Goal: Find specific page/section: Find specific page/section

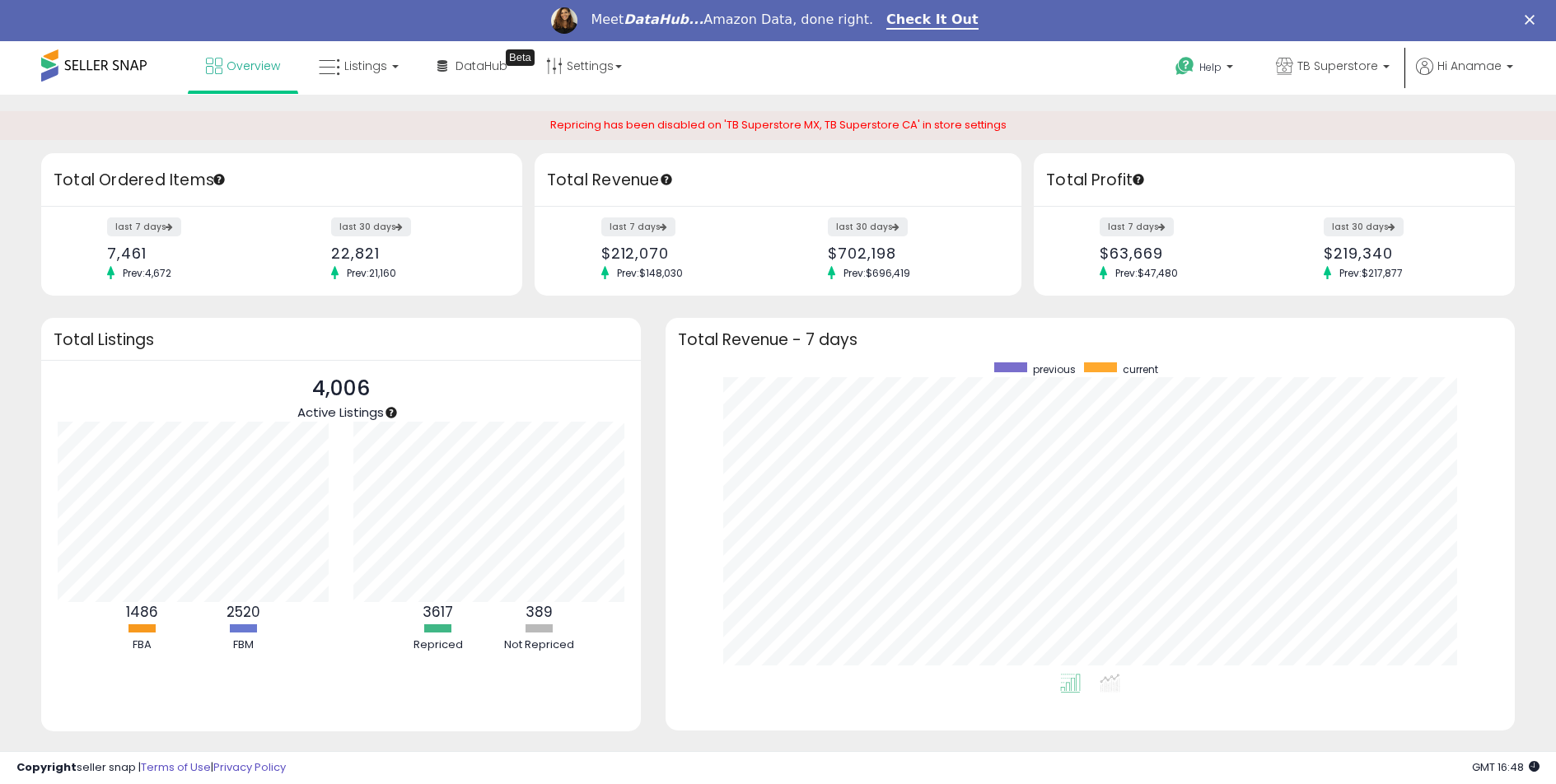
scroll to position [312, 816]
click at [376, 80] on link "Listings" at bounding box center [358, 65] width 105 height 50
click at [373, 127] on icon at bounding box center [371, 123] width 72 height 22
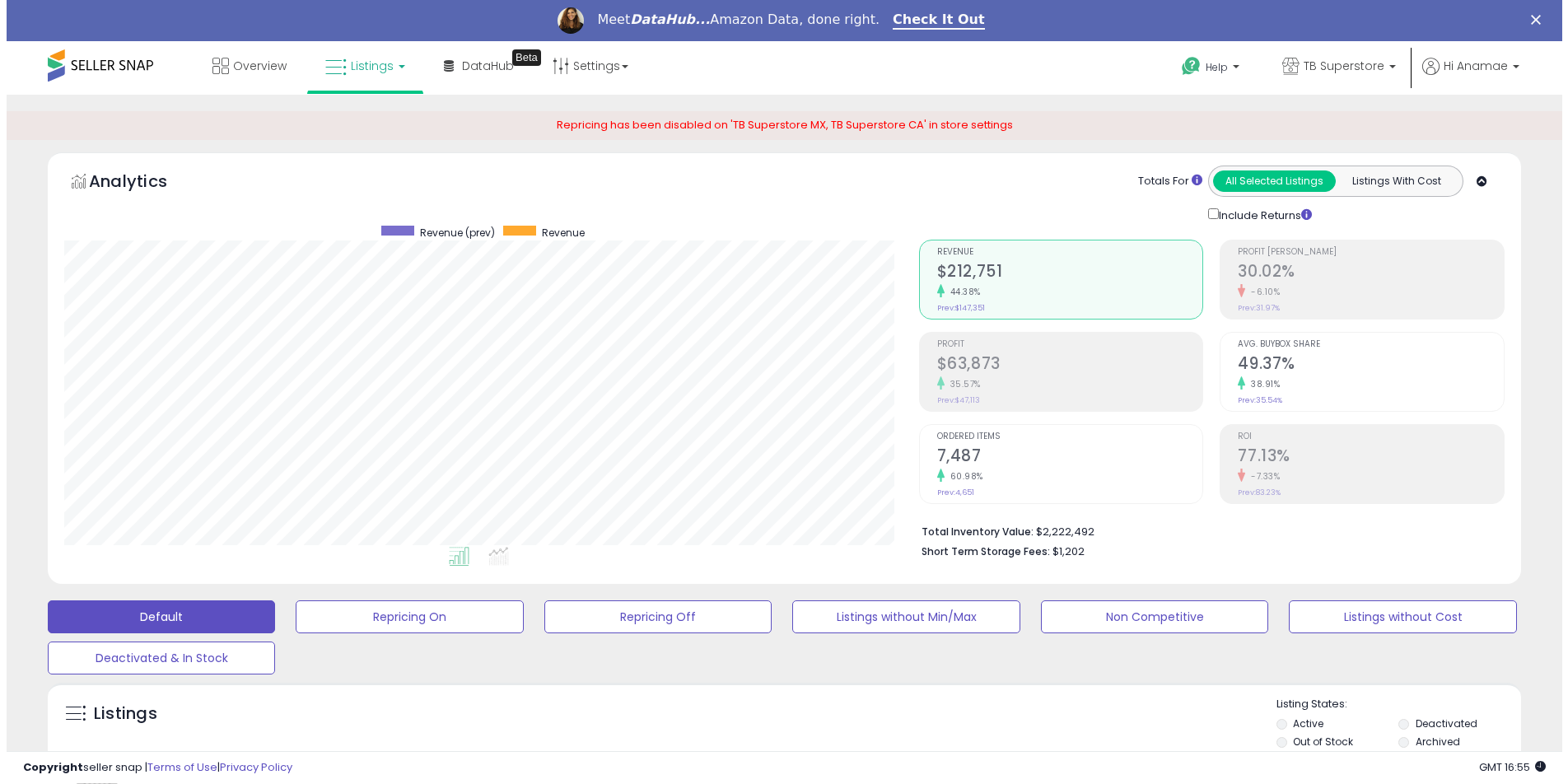
scroll to position [338, 855]
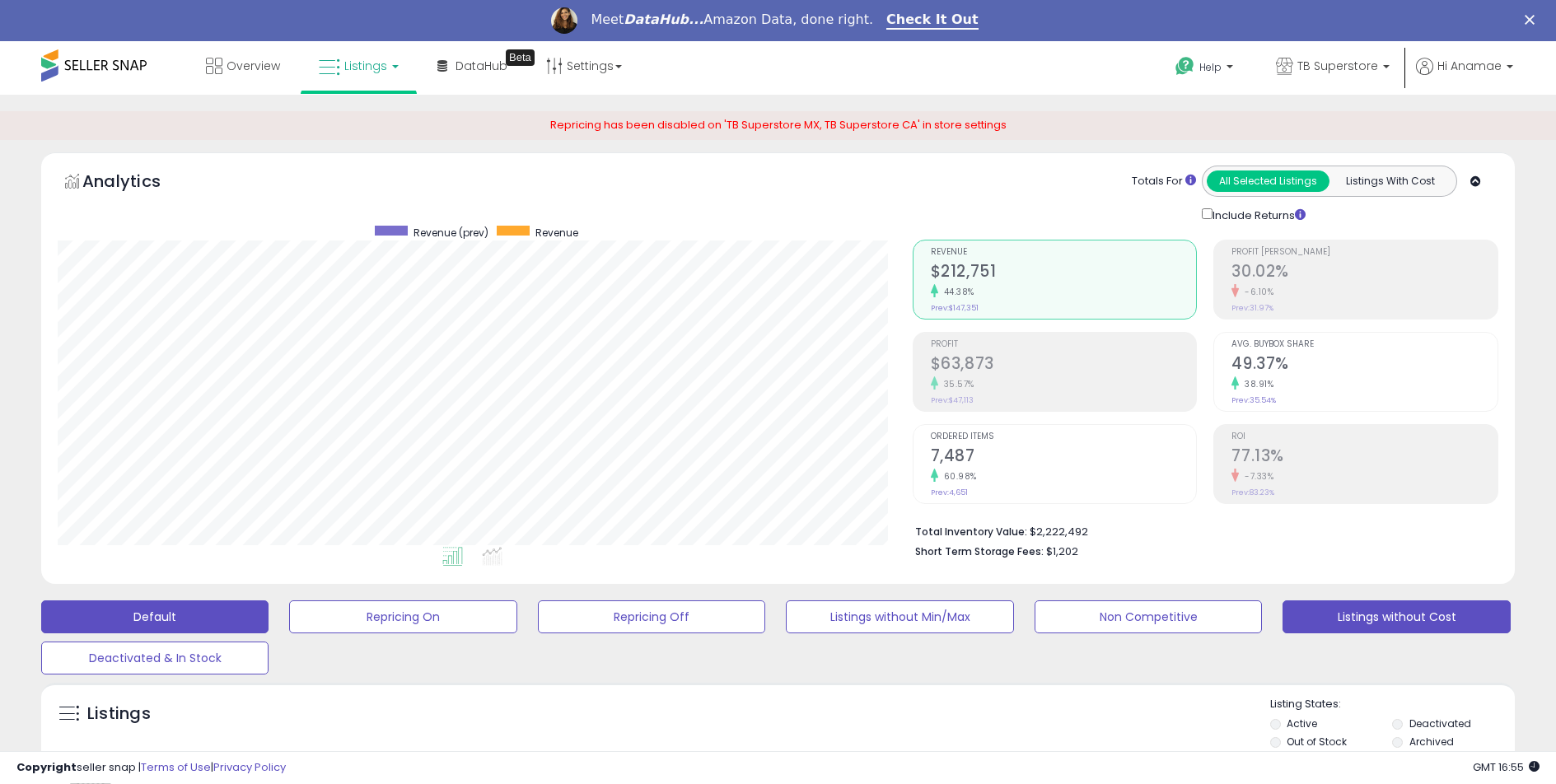
click at [1450, 619] on button "Listings without Cost" at bounding box center [1395, 617] width 227 height 33
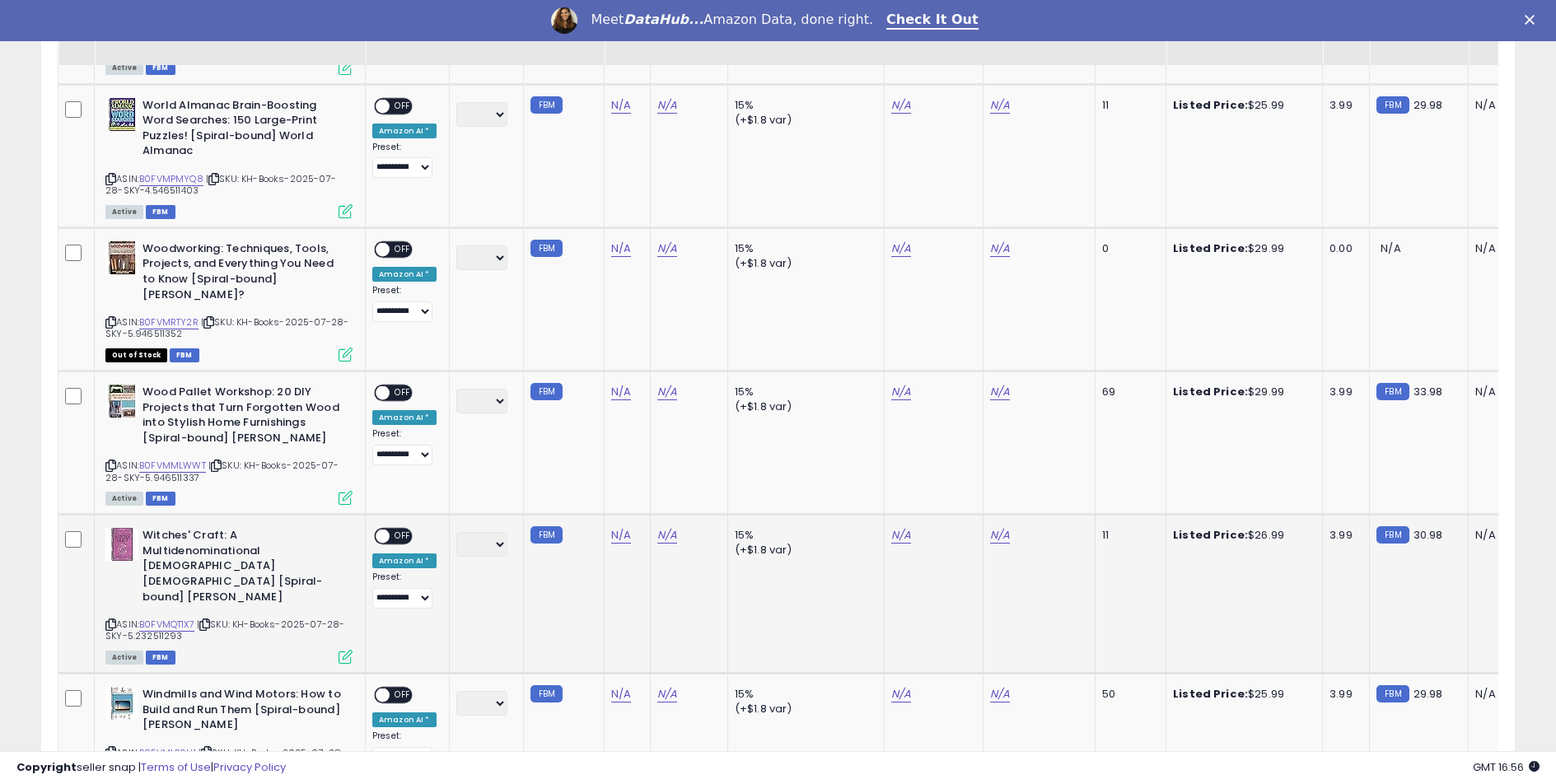
scroll to position [1090, 0]
